Goal: Task Accomplishment & Management: Manage account settings

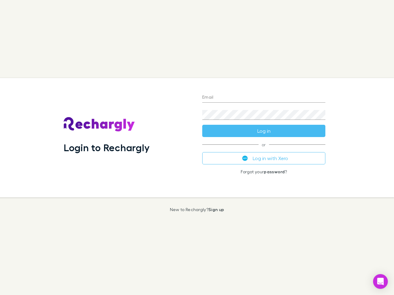
click at [197, 148] on div "Login to Rechargly" at bounding box center [128, 137] width 138 height 119
click at [263, 98] on input "Email" at bounding box center [263, 98] width 123 height 10
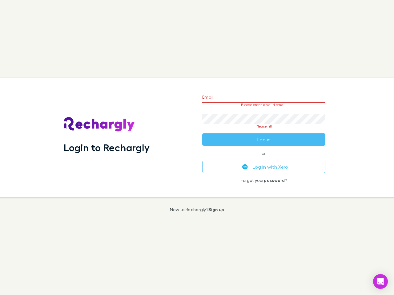
click at [263, 131] on form "Email Please enter a valid email. Password Please fill Log in" at bounding box center [263, 117] width 123 height 58
click at [263, 158] on div "Email Please enter a valid email. Password Please fill Log in or Log in with Xe…" at bounding box center [263, 137] width 133 height 119
click at [380, 282] on icon "Open Intercom Messenger" at bounding box center [380, 281] width 6 height 7
